Goal: Task Accomplishment & Management: Use online tool/utility

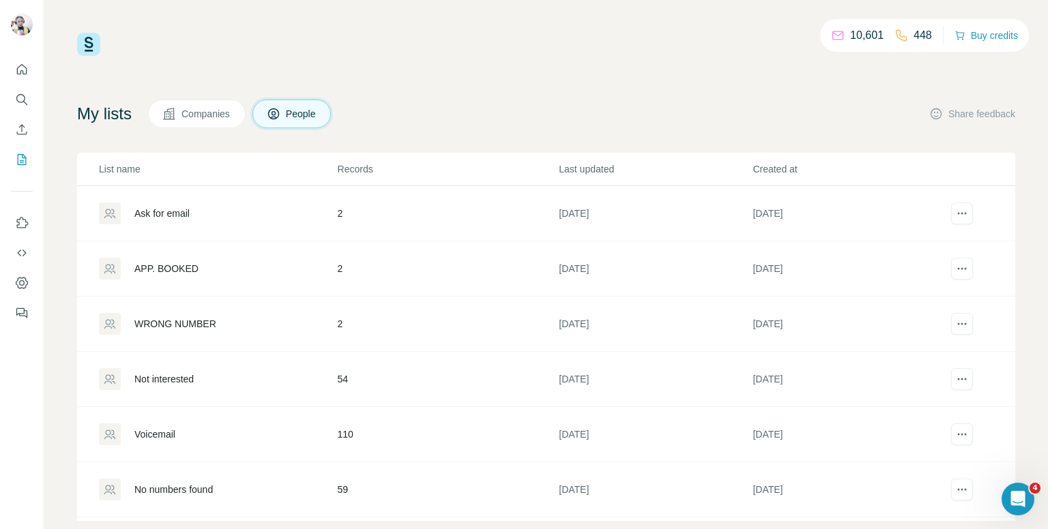
click at [269, 441] on div "Voicemail" at bounding box center [217, 435] width 237 height 22
click at [346, 430] on div "10,601 448 Buy credits My lists Companies People Share feedback List name Recor…" at bounding box center [545, 264] width 1003 height 529
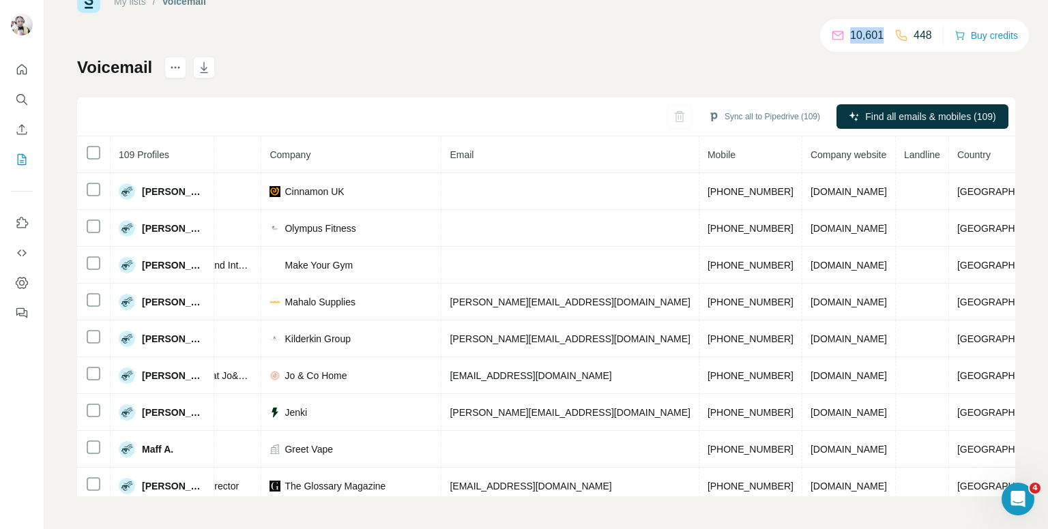
scroll to position [0, 298]
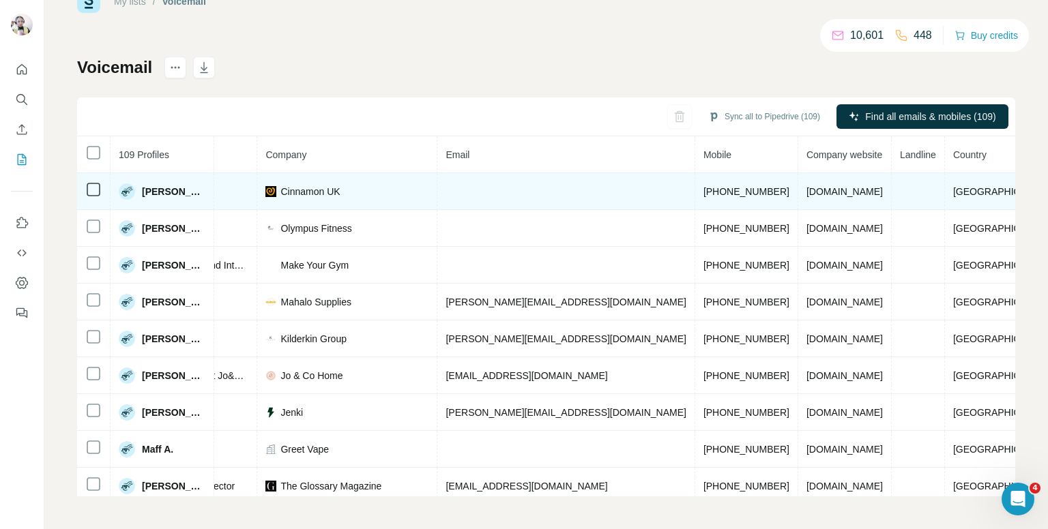
click at [703, 186] on span "[PHONE_NUMBER]" at bounding box center [746, 191] width 86 height 11
copy span "[PHONE_NUMBER]"
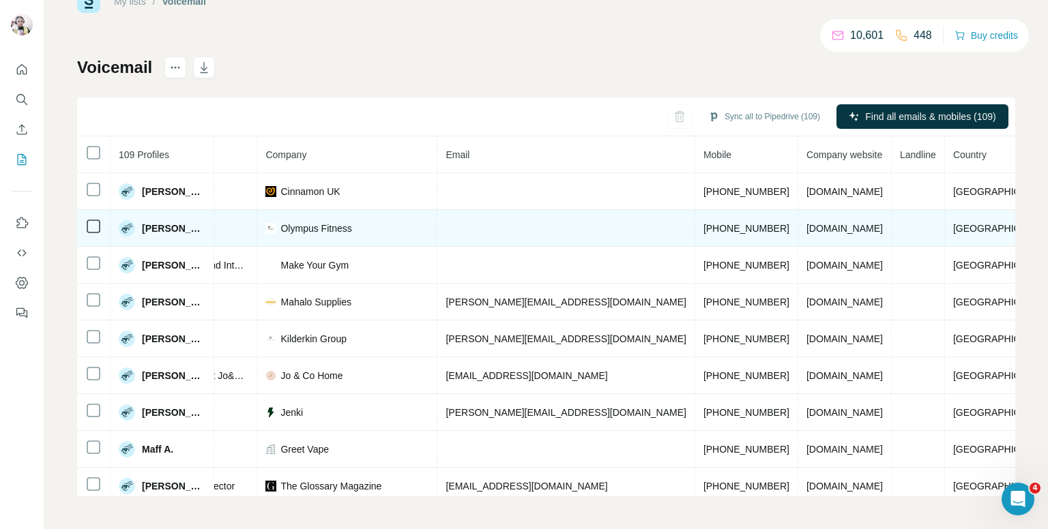
click at [703, 231] on span "[PHONE_NUMBER]" at bounding box center [746, 228] width 86 height 11
copy span "[PHONE_NUMBER]"
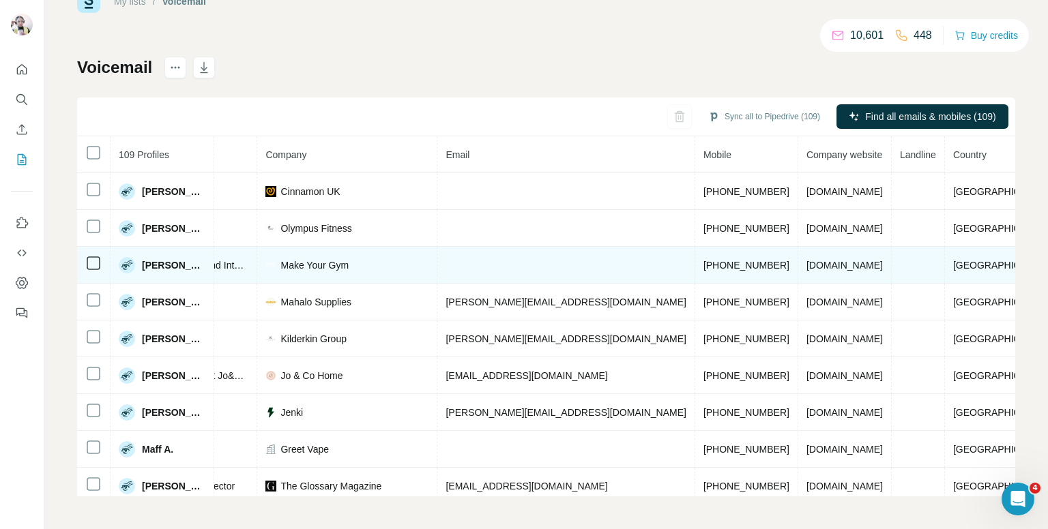
click at [703, 265] on span "[PHONE_NUMBER]" at bounding box center [746, 265] width 86 height 11
copy span "[PHONE_NUMBER]"
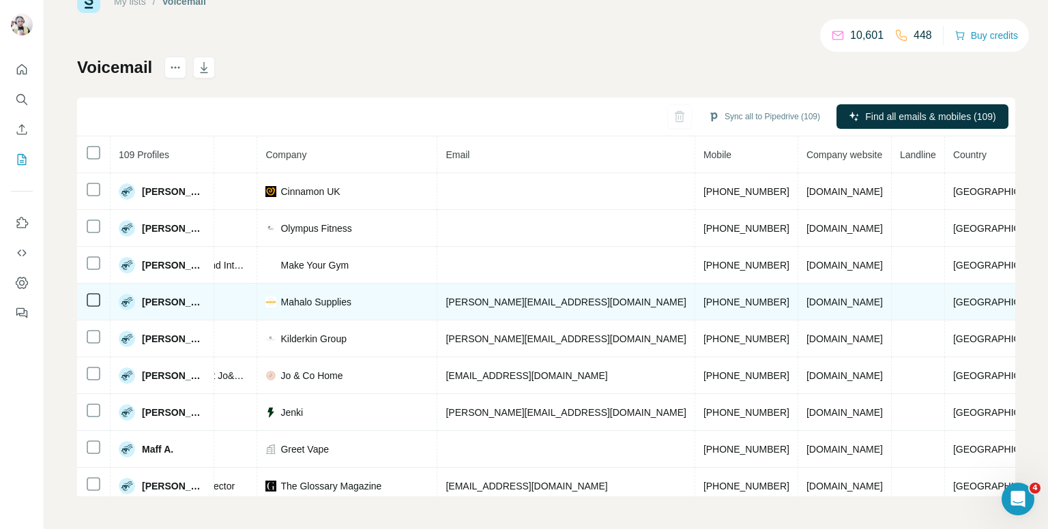
click at [703, 298] on span "[PHONE_NUMBER]" at bounding box center [746, 302] width 86 height 11
copy span "[PHONE_NUMBER]"
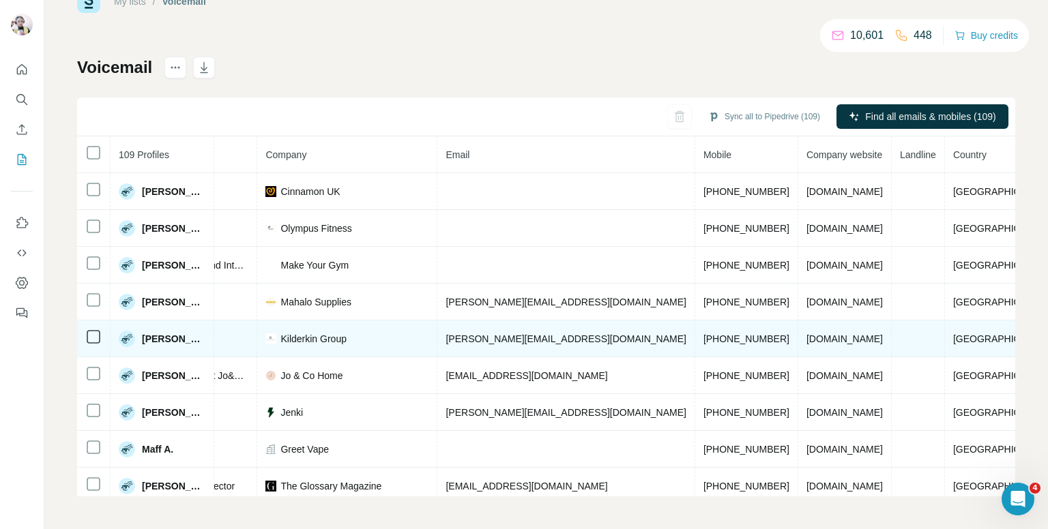
click at [703, 340] on span "[PHONE_NUMBER]" at bounding box center [746, 339] width 86 height 11
copy span "[PHONE_NUMBER]"
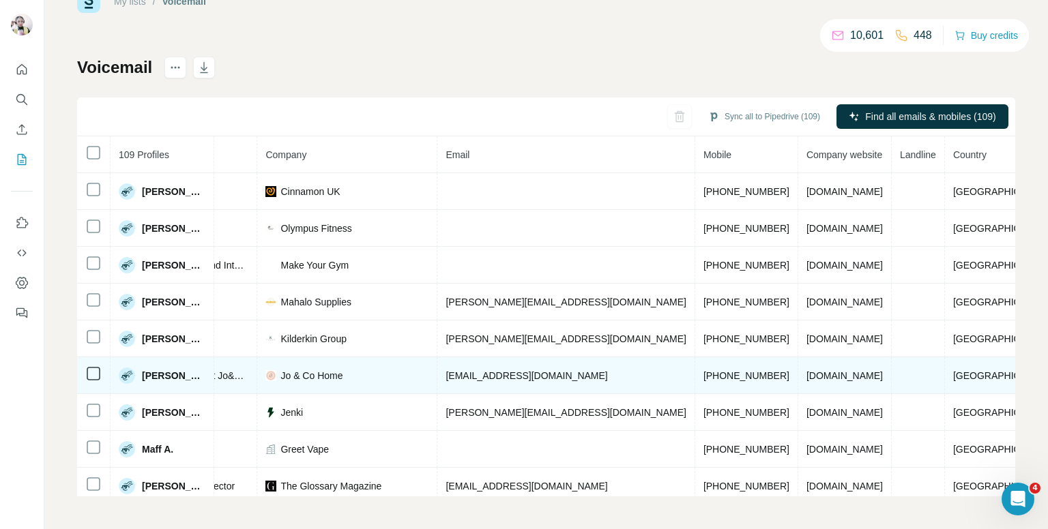
click at [703, 374] on span "[PHONE_NUMBER]" at bounding box center [746, 375] width 86 height 11
copy span "[PHONE_NUMBER]"
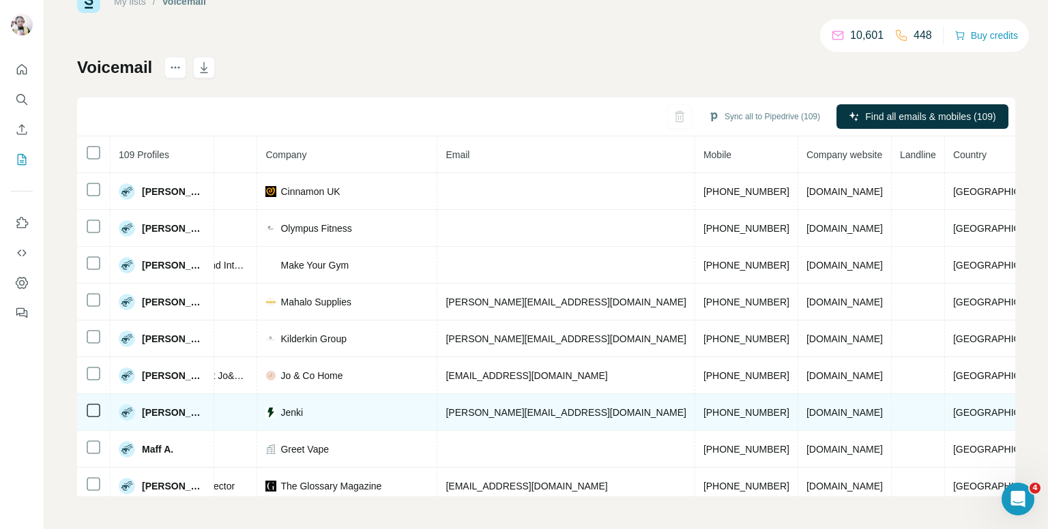
click at [703, 409] on span "[PHONE_NUMBER]" at bounding box center [746, 412] width 86 height 11
copy span "[PHONE_NUMBER]"
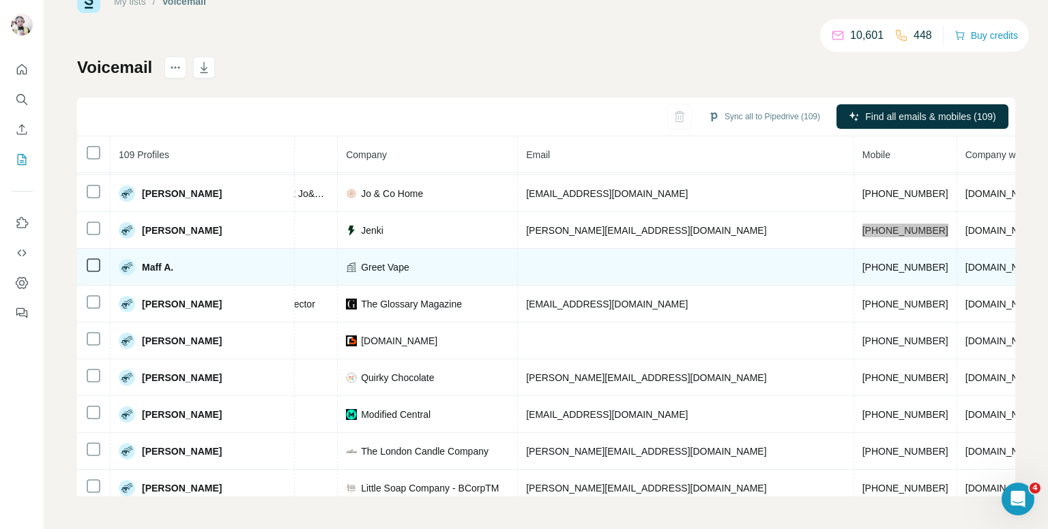
scroll to position [254, 298]
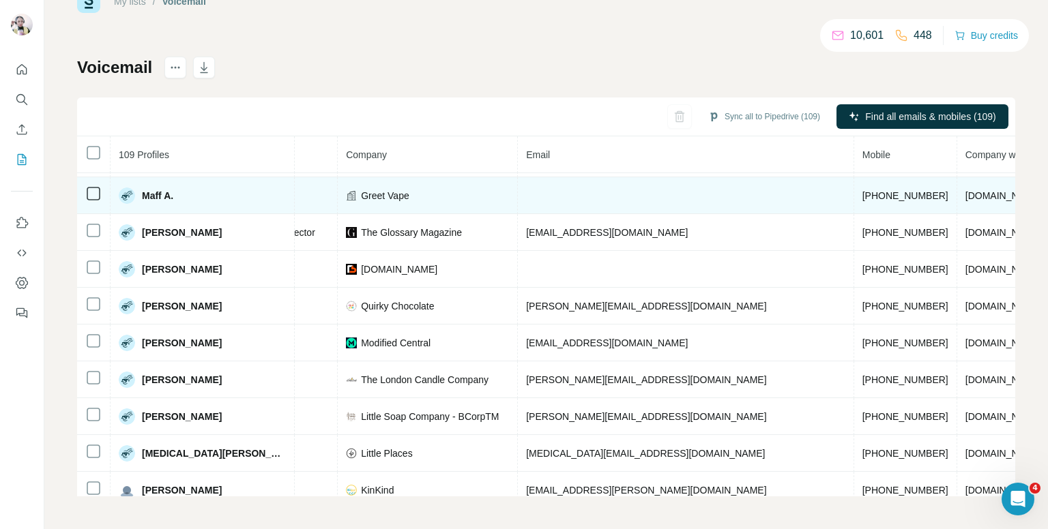
click at [862, 194] on span "[PHONE_NUMBER]" at bounding box center [905, 195] width 86 height 11
copy span "[PHONE_NUMBER]"
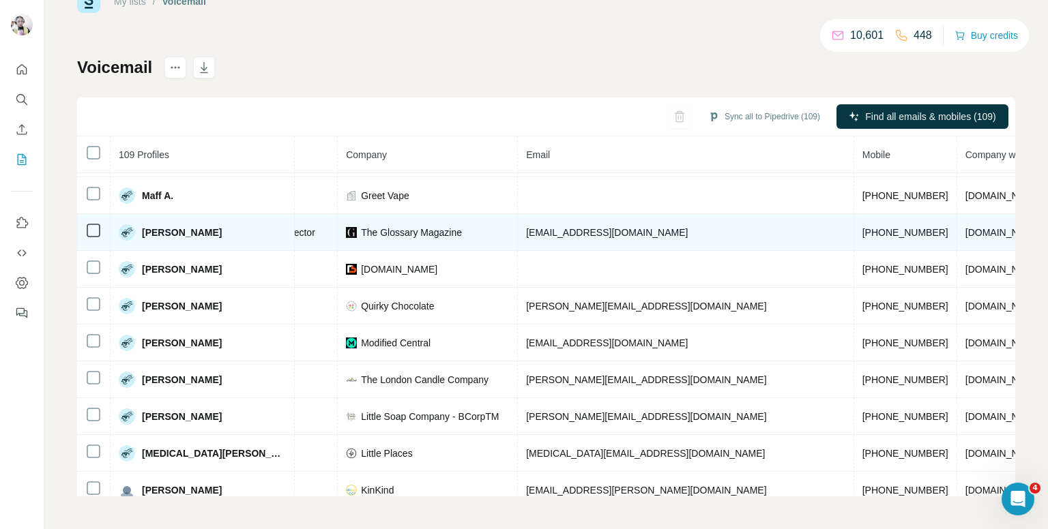
click at [862, 232] on span "[PHONE_NUMBER]" at bounding box center [905, 232] width 86 height 11
copy span "[PHONE_NUMBER]"
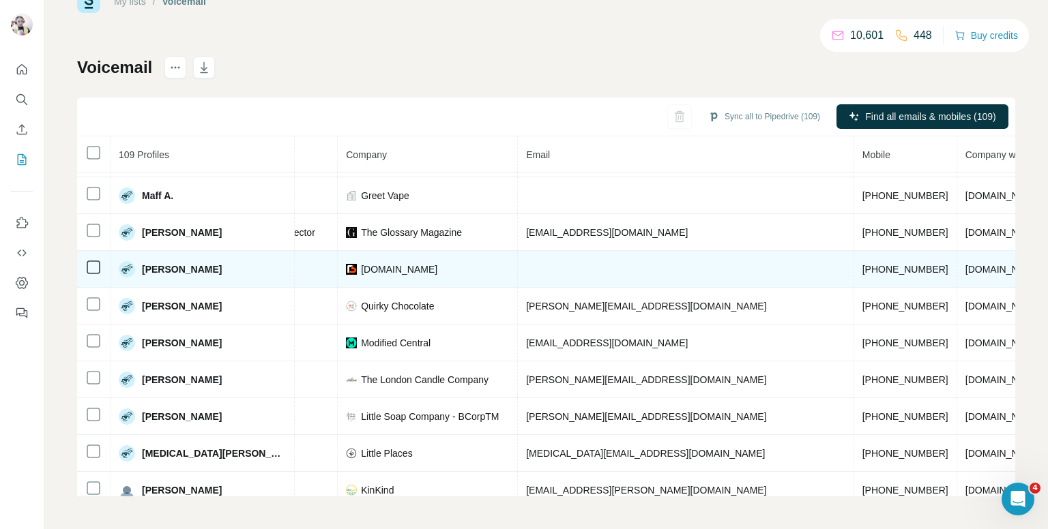
click at [862, 265] on span "[PHONE_NUMBER]" at bounding box center [905, 269] width 86 height 11
copy span "[PHONE_NUMBER]"
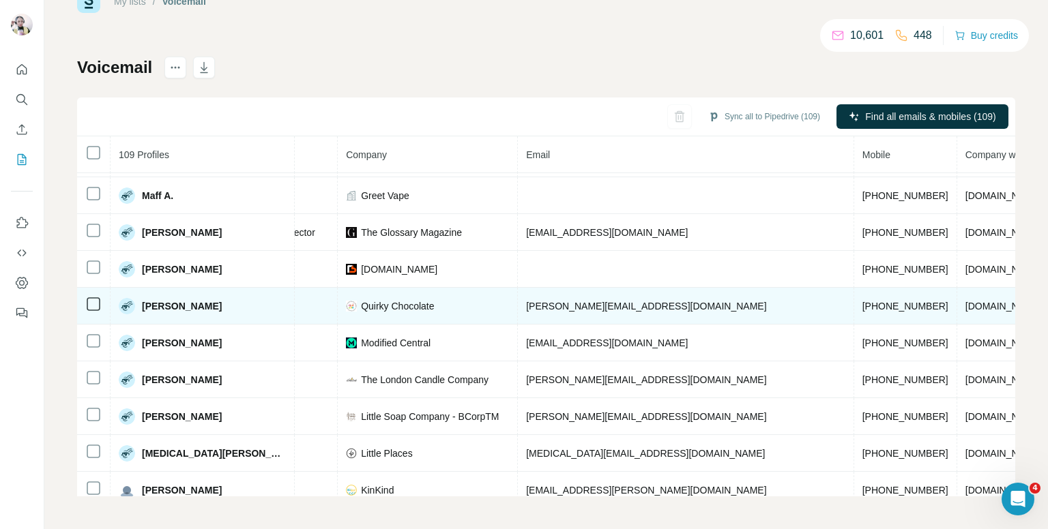
click at [862, 301] on span "[PHONE_NUMBER]" at bounding box center [905, 306] width 86 height 11
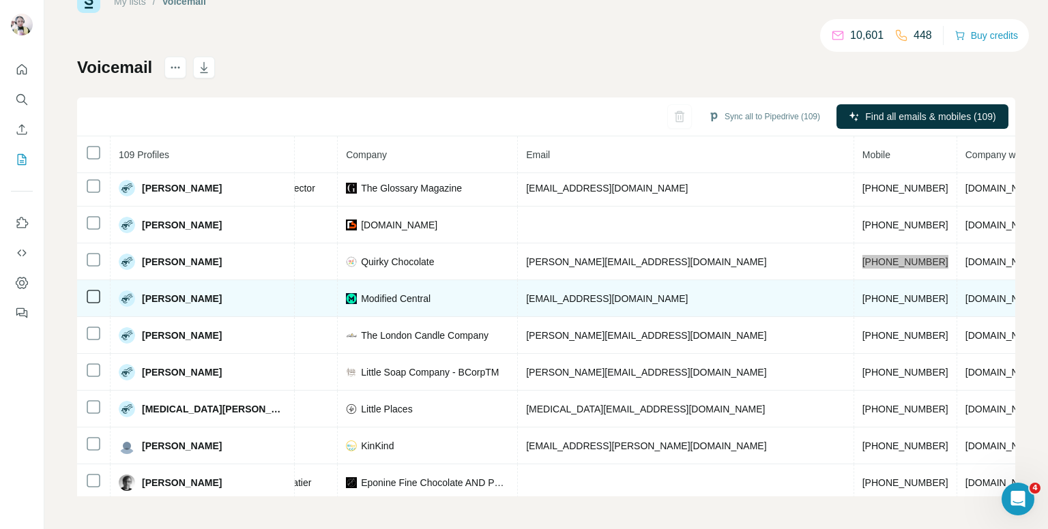
scroll to position [322, 298]
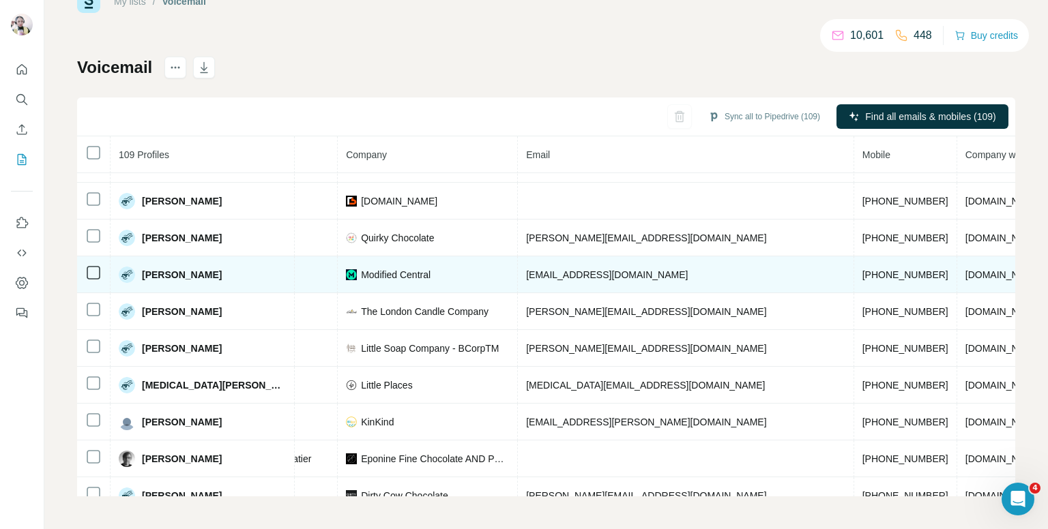
click at [862, 269] on span "[PHONE_NUMBER]" at bounding box center [905, 274] width 86 height 11
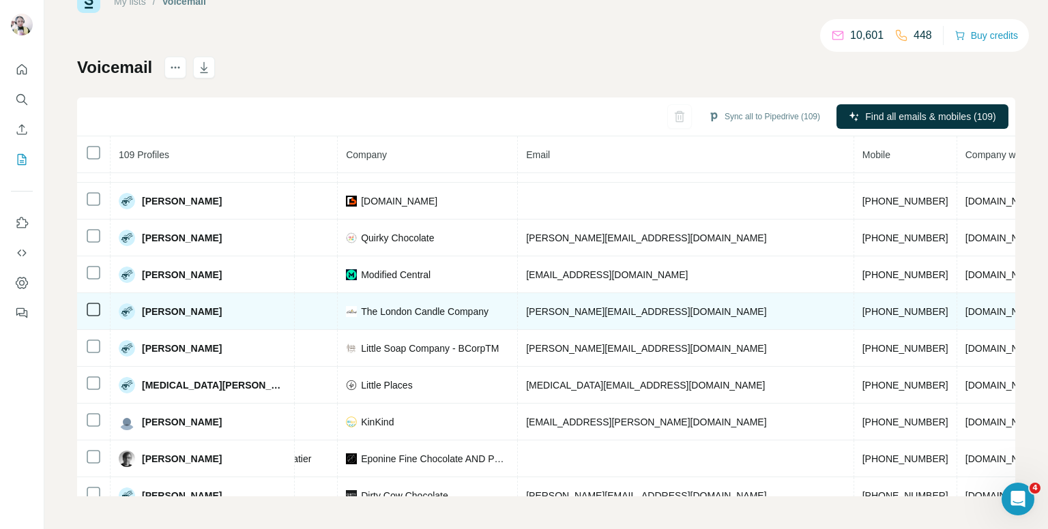
click at [862, 306] on span "[PHONE_NUMBER]" at bounding box center [905, 311] width 86 height 11
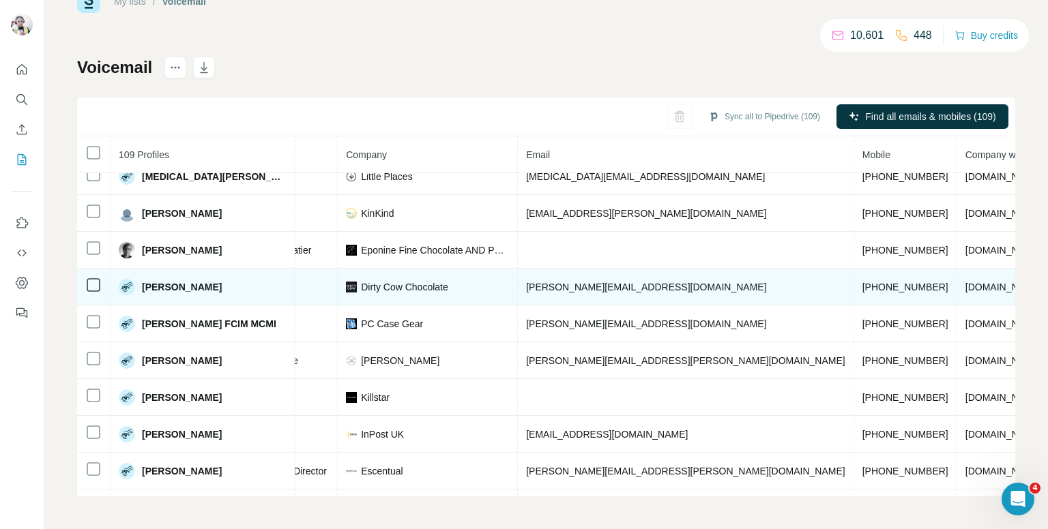
scroll to position [551, 298]
